Goal: Task Accomplishment & Management: Manage account settings

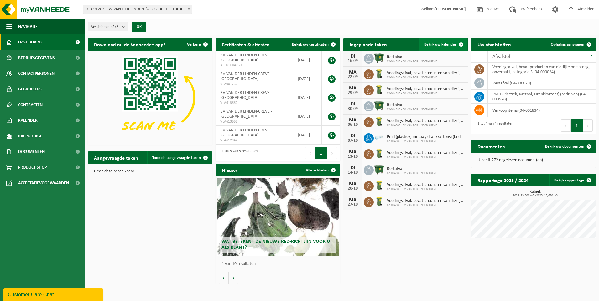
click at [430, 44] on span "Bekijk uw kalender" at bounding box center [440, 45] width 32 height 4
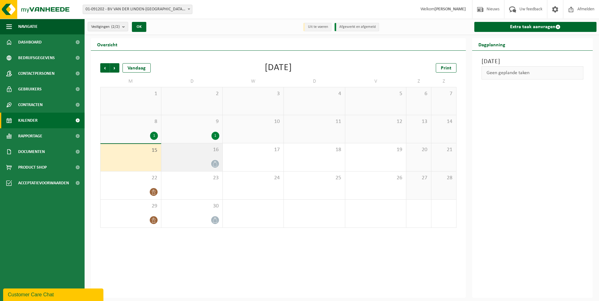
click at [208, 160] on div at bounding box center [191, 164] width 55 height 8
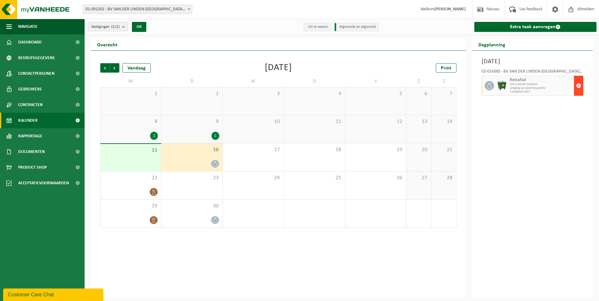
click at [576, 83] on span "button" at bounding box center [578, 86] width 5 height 13
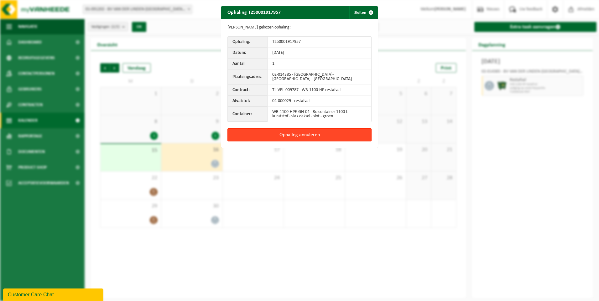
click at [323, 132] on button "Ophaling annuleren" at bounding box center [299, 134] width 144 height 13
